Goal: Find specific page/section: Find specific page/section

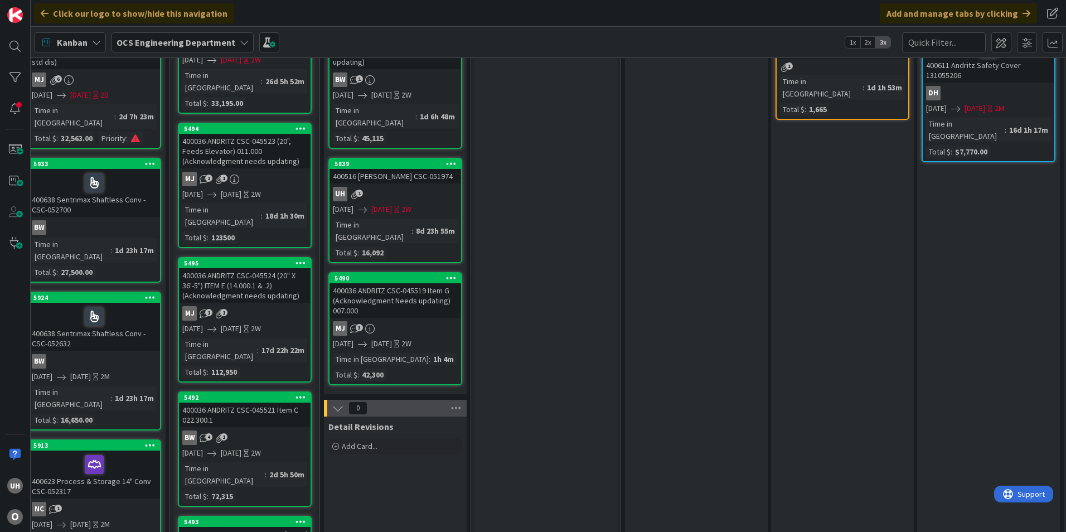
scroll to position [0, 756]
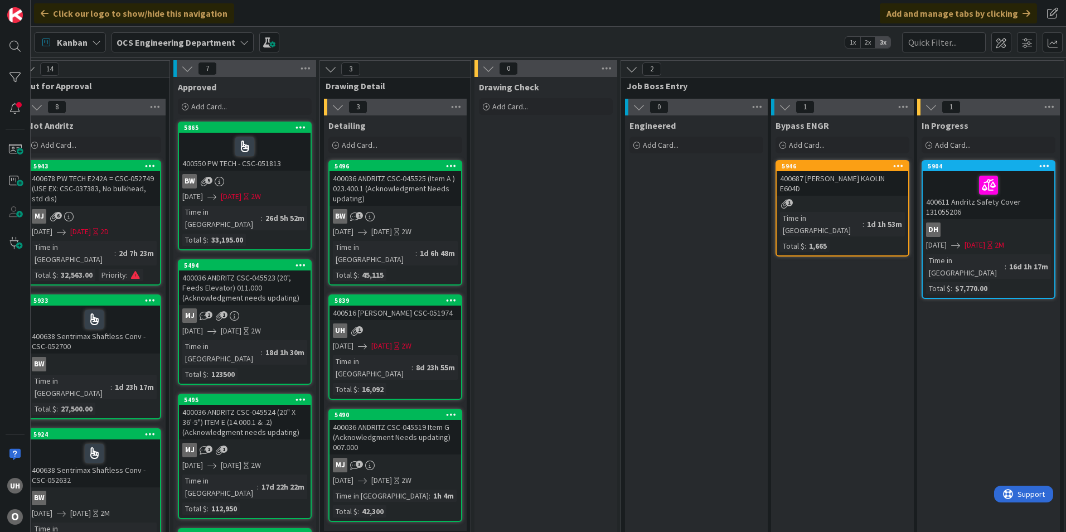
click at [371, 323] on div "uh 1" at bounding box center [396, 330] width 132 height 14
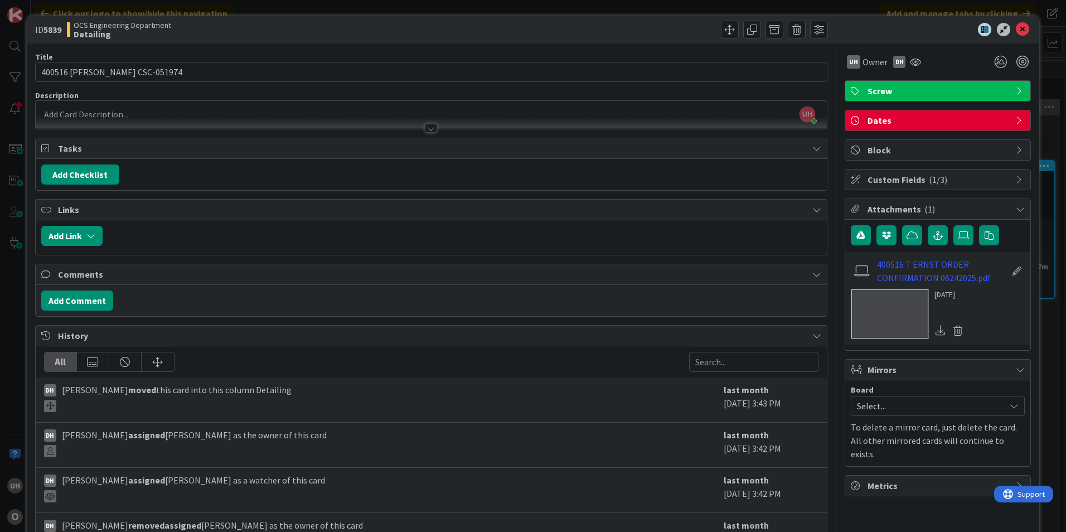
click at [15, 364] on div "ID 5839 OCS Engineering Department Detailing Title 25 / 128 400516 T ERNST CSC-…" at bounding box center [533, 266] width 1066 height 532
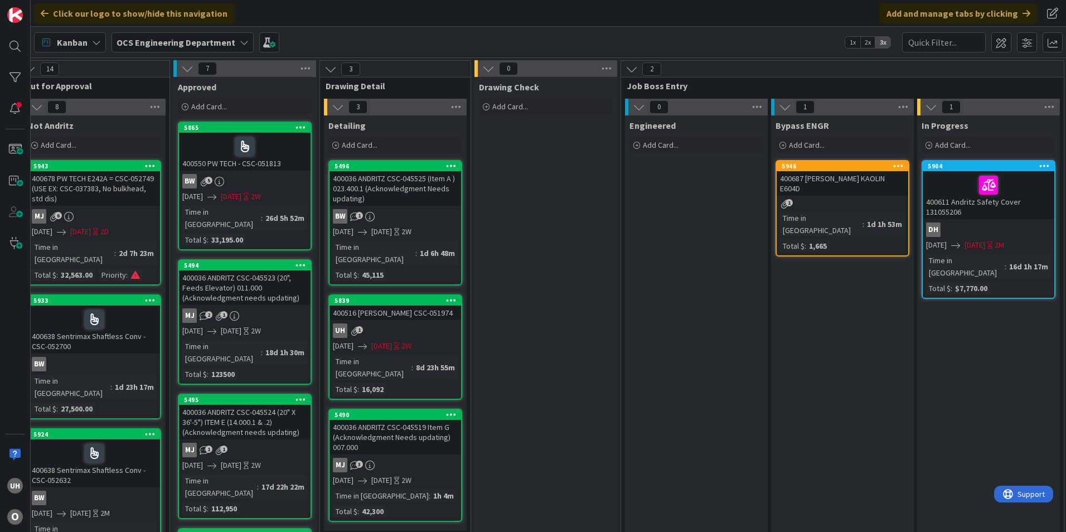
click at [388, 311] on div "5839 400516 T ERNST CSC-051974 uh 1 09/23/2025 10/07/2025 2W Time in Column : 8…" at bounding box center [395, 346] width 134 height 105
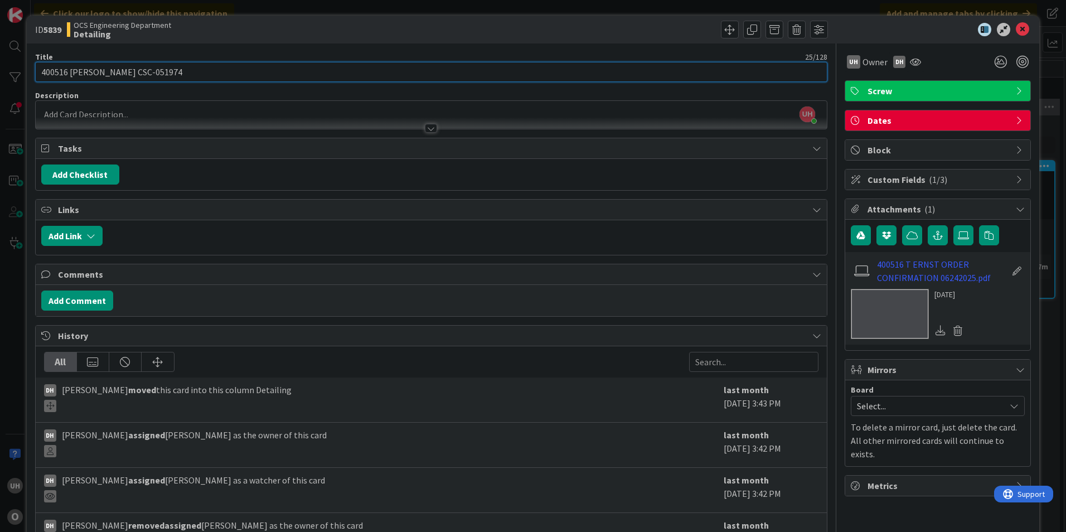
drag, startPoint x: 169, startPoint y: 75, endPoint x: 104, endPoint y: 75, distance: 64.7
click at [104, 75] on input "400516 T ERNST CSC-051974" at bounding box center [431, 72] width 792 height 20
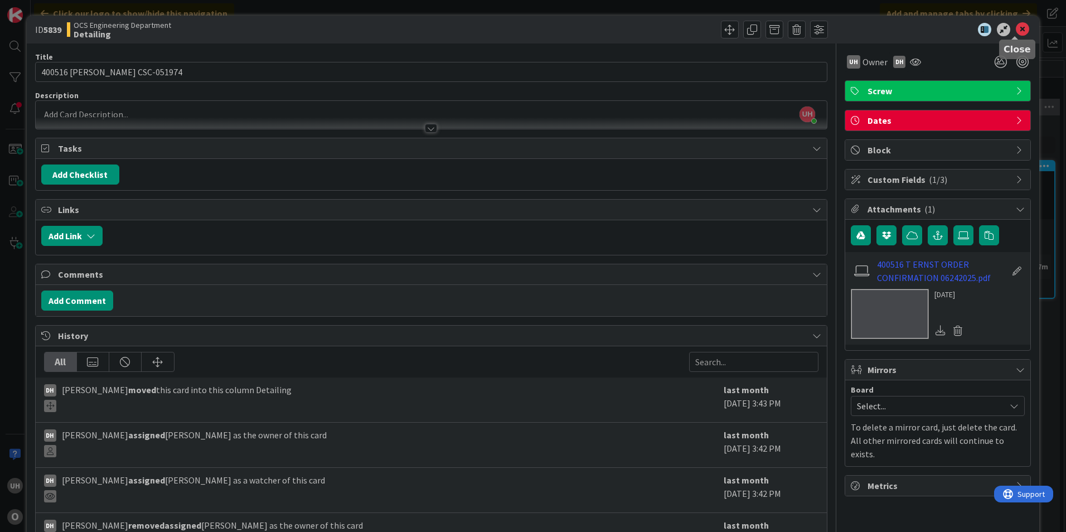
click at [1020, 32] on icon at bounding box center [1022, 29] width 13 height 13
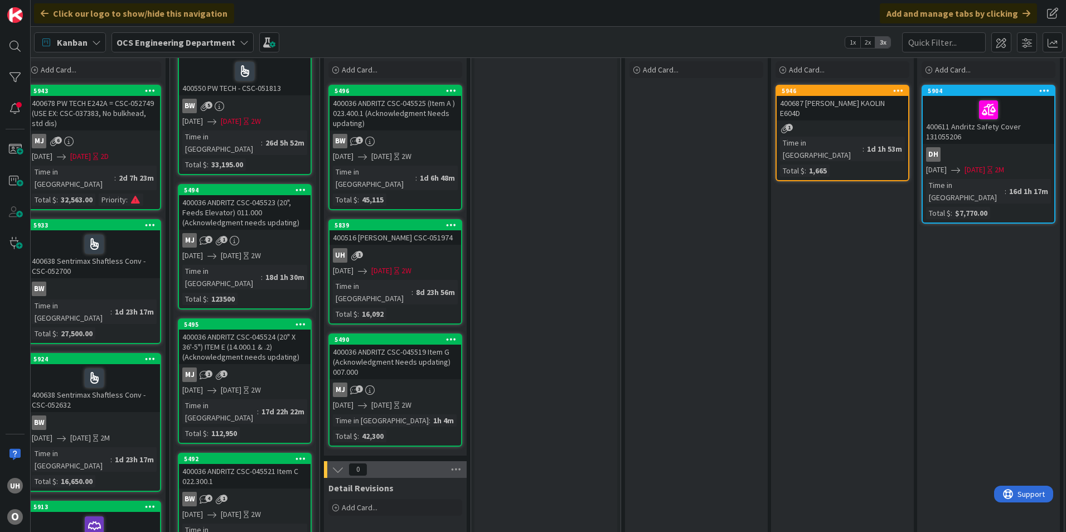
scroll to position [56, 756]
